Goal: Information Seeking & Learning: Learn about a topic

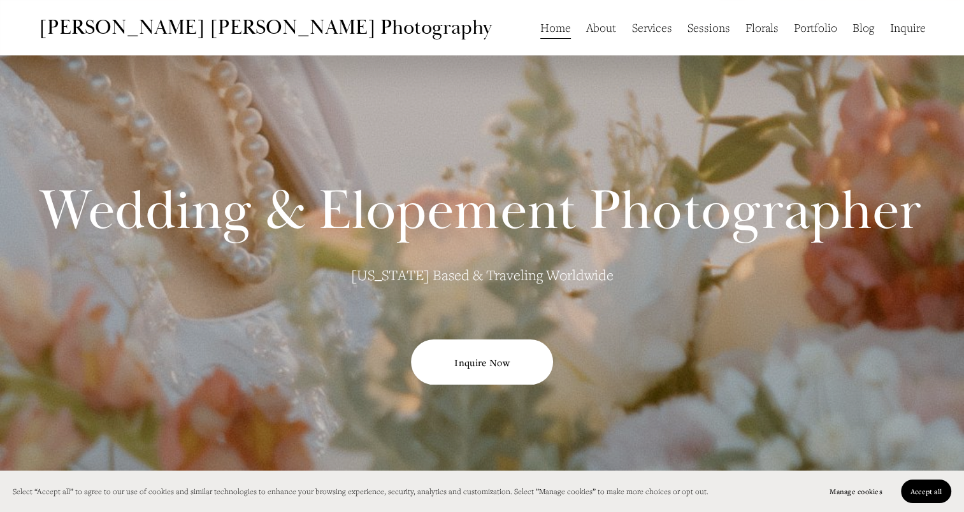
click at [660, 31] on link "Services" at bounding box center [651, 27] width 40 height 24
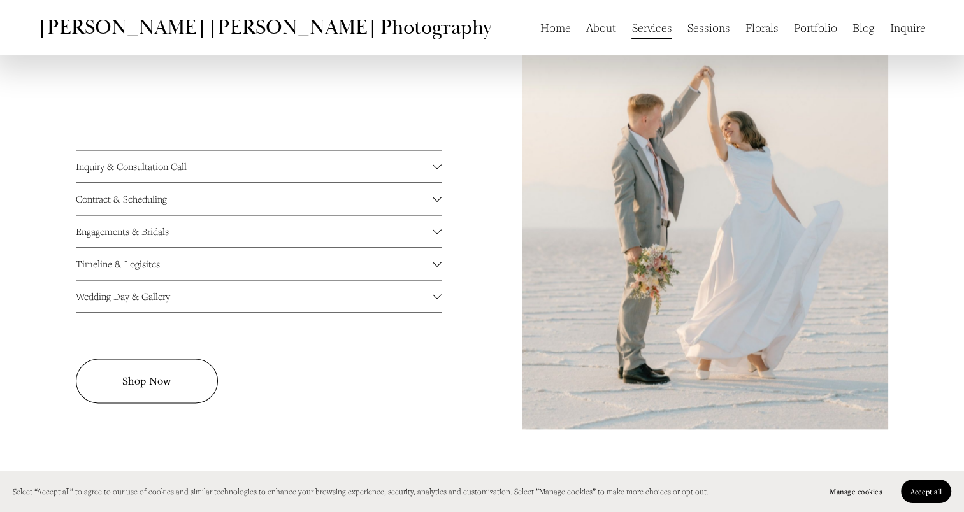
scroll to position [1753, 0]
click at [371, 205] on span "Contract & Scheduling" at bounding box center [254, 198] width 357 height 13
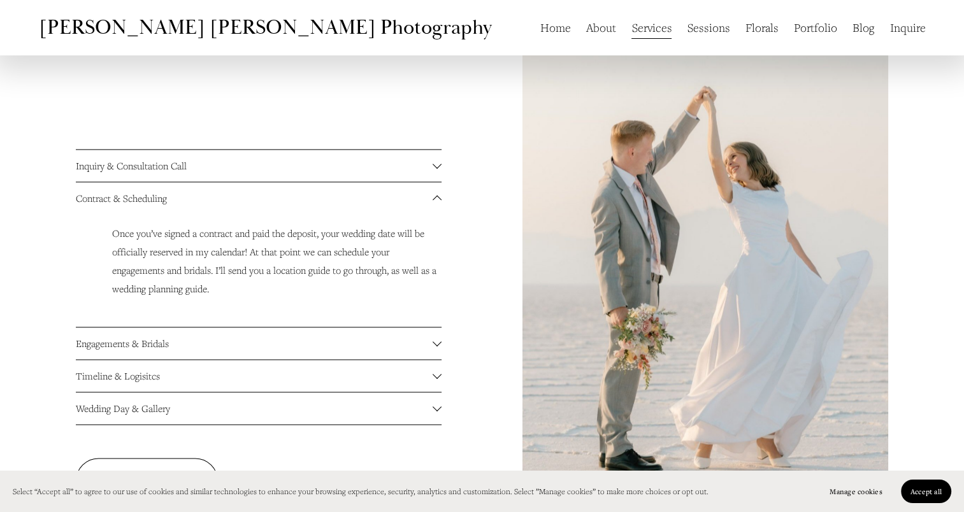
click at [371, 205] on span "Contract & Scheduling" at bounding box center [254, 198] width 357 height 13
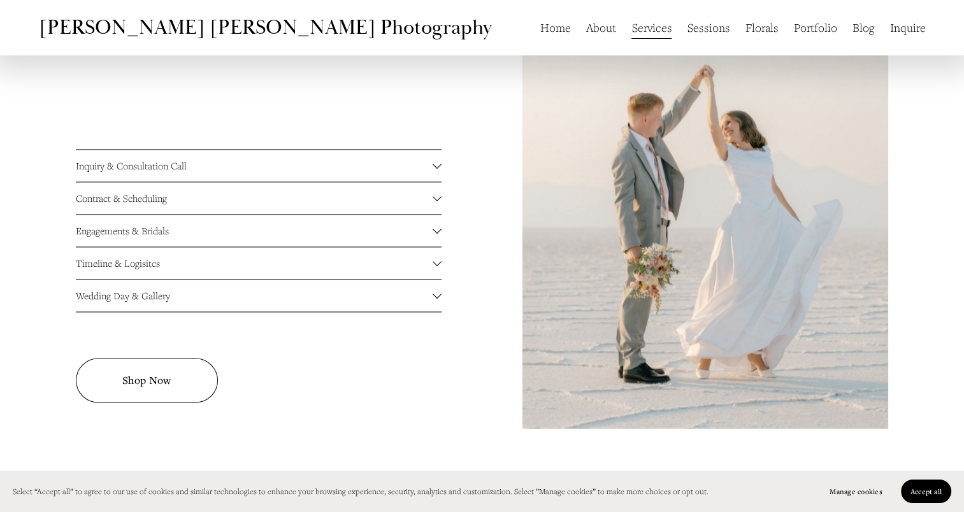
click at [321, 237] on span "Engagements & Bridals" at bounding box center [254, 230] width 357 height 13
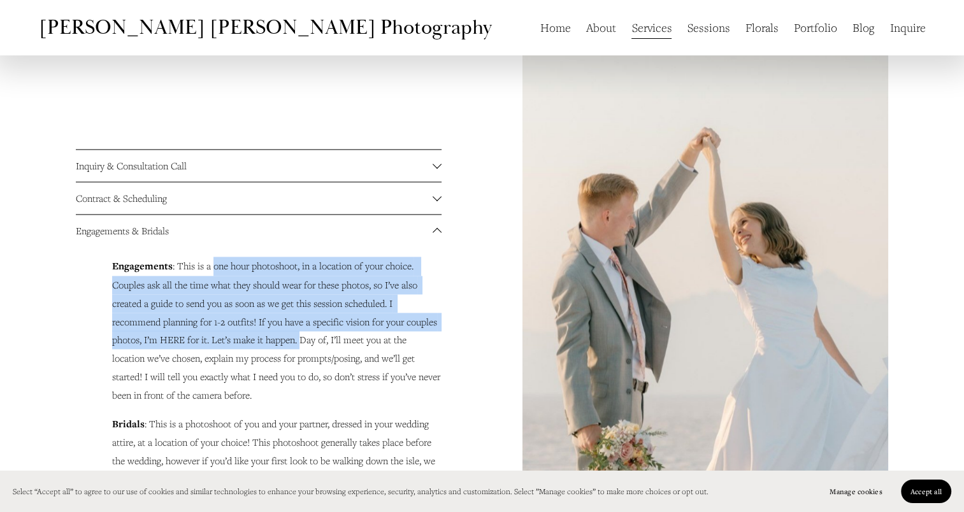
drag, startPoint x: 213, startPoint y: 278, endPoint x: 343, endPoint y: 338, distance: 142.8
click at [343, 338] on p "Engagements : This is a one hour photoshoot, in a location of your choice. Coup…" at bounding box center [276, 330] width 329 height 147
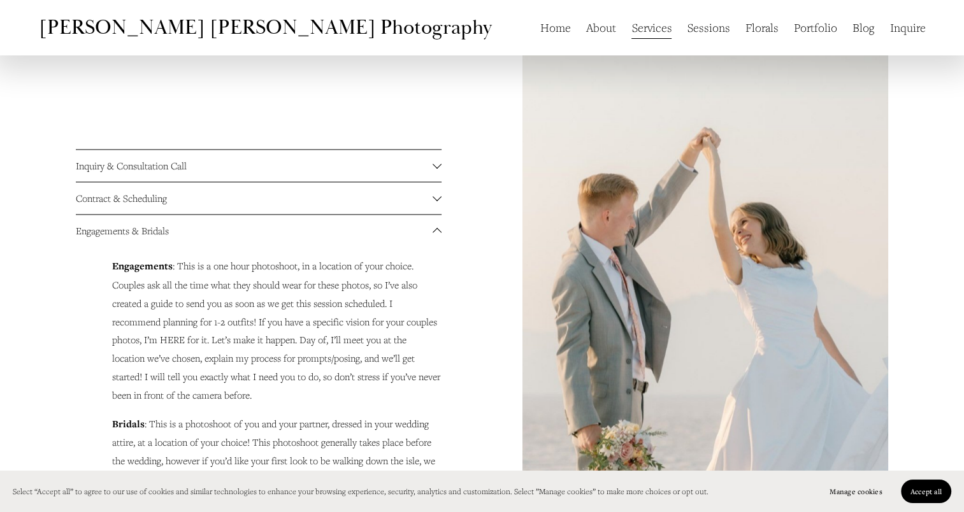
drag, startPoint x: 343, startPoint y: 338, endPoint x: 289, endPoint y: 377, distance: 66.7
click at [289, 377] on p "Engagements : This is a one hour photoshoot, in a location of your choice. Coup…" at bounding box center [276, 330] width 329 height 147
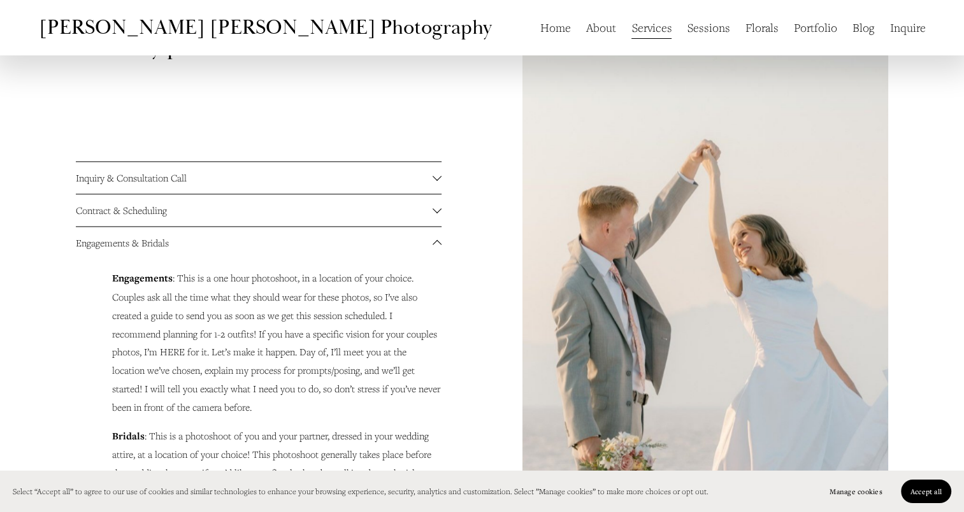
scroll to position [1738, 0]
